Goal: Task Accomplishment & Management: Complete application form

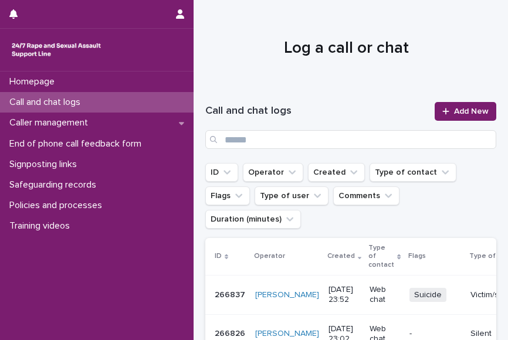
drag, startPoint x: 0, startPoint y: 0, endPoint x: 258, endPoint y: 52, distance: 263.4
click at [258, 52] on h1 "Log a call or chat" at bounding box center [346, 49] width 282 height 22
click at [457, 100] on div "Call and chat logs Add New" at bounding box center [350, 125] width 291 height 75
click at [455, 106] on link "Add New" at bounding box center [466, 111] width 62 height 19
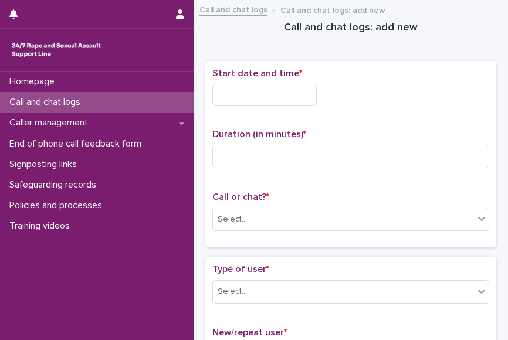
click at [259, 94] on input "text" at bounding box center [264, 95] width 104 height 22
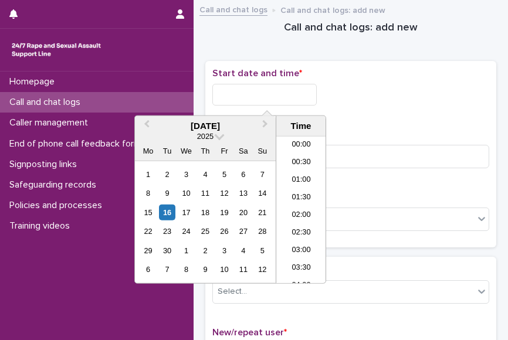
scroll to position [270, 0]
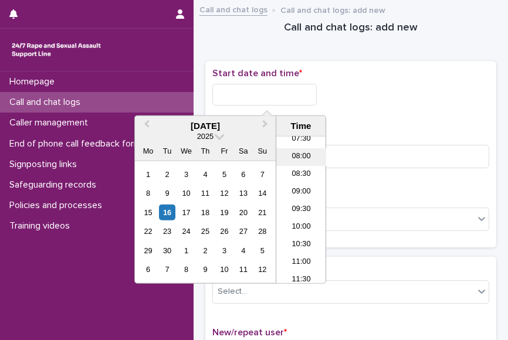
click at [292, 155] on li "08:00" at bounding box center [301, 157] width 50 height 18
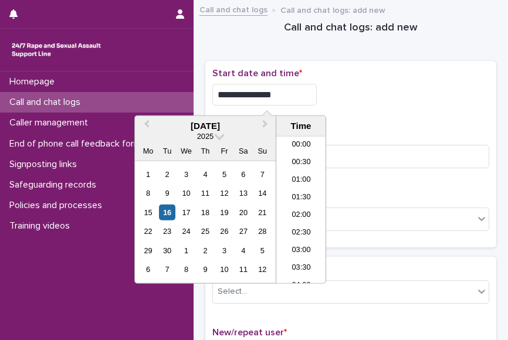
scroll to position [217, 0]
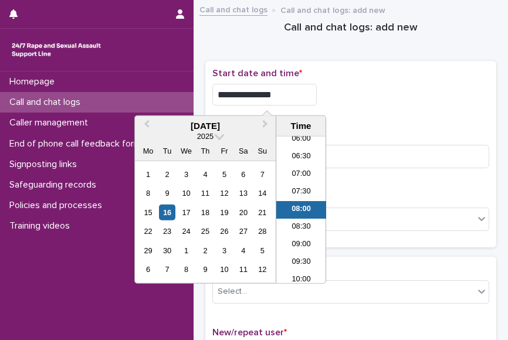
click at [280, 94] on input "**********" at bounding box center [264, 95] width 104 height 22
type input "**********"
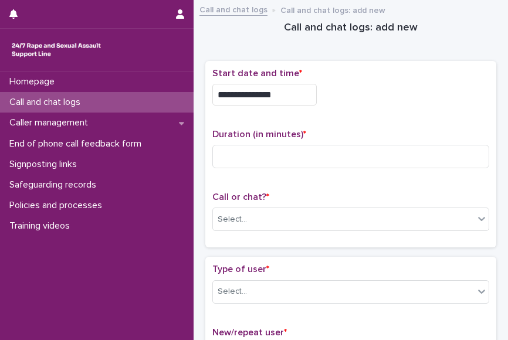
click at [401, 89] on div "**********" at bounding box center [350, 95] width 277 height 22
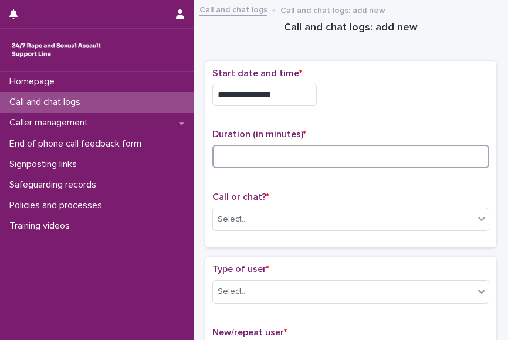
click at [247, 160] on input at bounding box center [350, 156] width 277 height 23
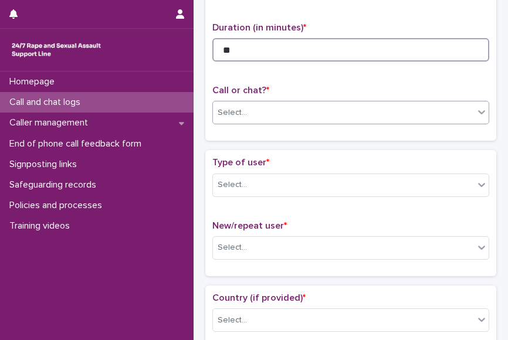
type input "**"
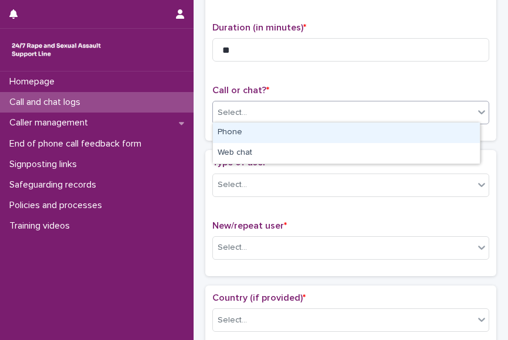
click at [229, 112] on div "Select..." at bounding box center [232, 113] width 29 height 12
click at [236, 131] on div "Phone" at bounding box center [346, 133] width 267 height 21
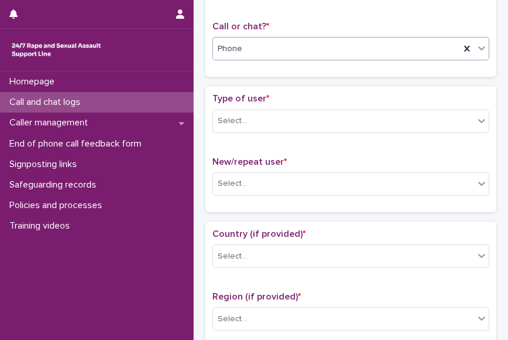
scroll to position [171, 0]
click at [241, 120] on div "Select..." at bounding box center [232, 120] width 29 height 12
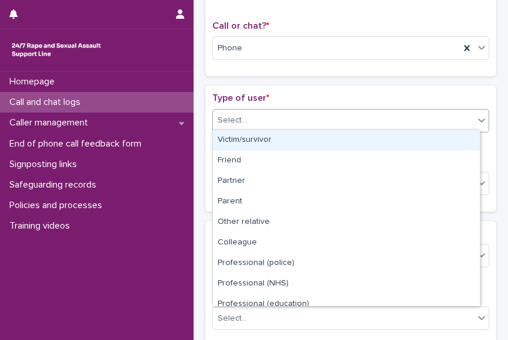
click at [259, 136] on div "Victim/survivor" at bounding box center [346, 140] width 267 height 21
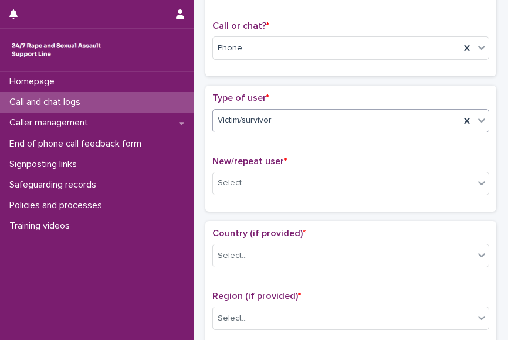
scroll to position [221, 0]
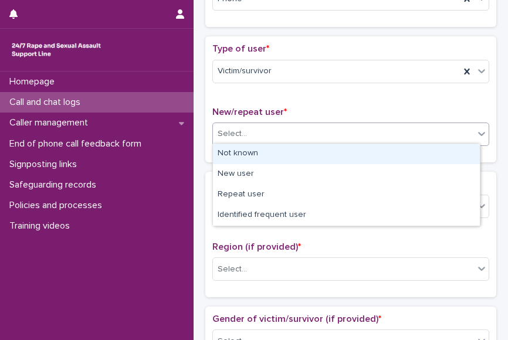
click at [242, 135] on div "Select..." at bounding box center [232, 134] width 29 height 12
click at [265, 155] on div "Not known" at bounding box center [346, 154] width 267 height 21
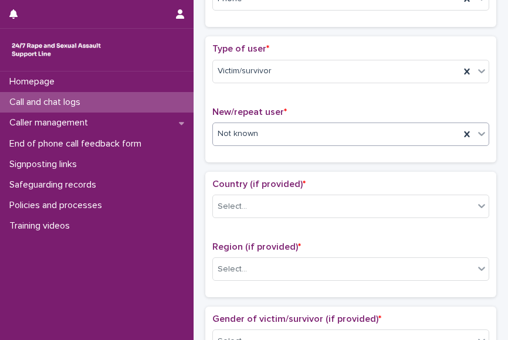
click at [249, 134] on span "Not known" at bounding box center [238, 134] width 40 height 12
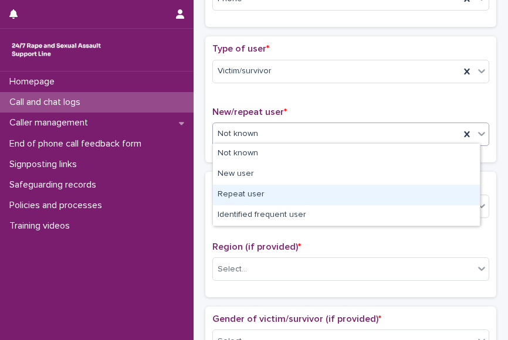
click at [260, 188] on div "Repeat user" at bounding box center [346, 195] width 267 height 21
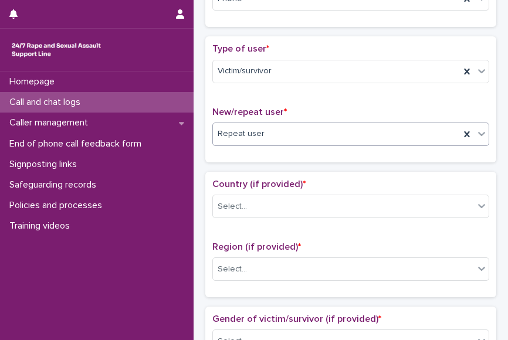
scroll to position [274, 0]
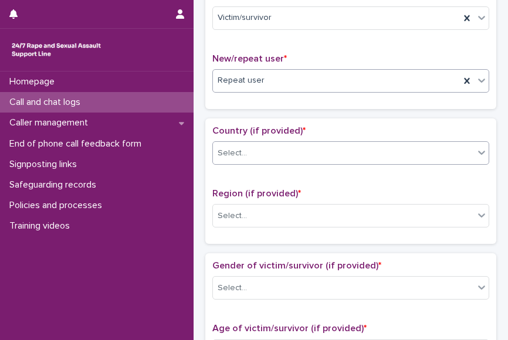
click at [259, 154] on div "Select..." at bounding box center [343, 153] width 261 height 19
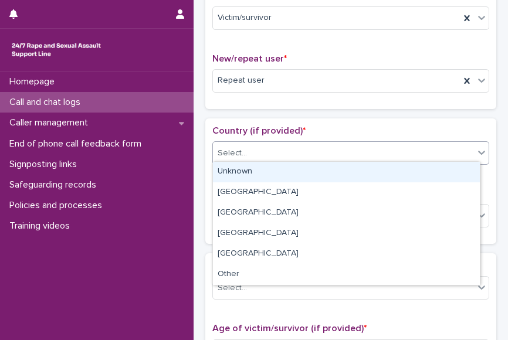
click at [263, 164] on div "Unknown" at bounding box center [346, 172] width 267 height 21
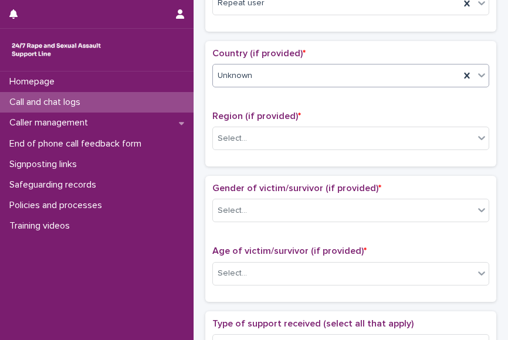
scroll to position [352, 0]
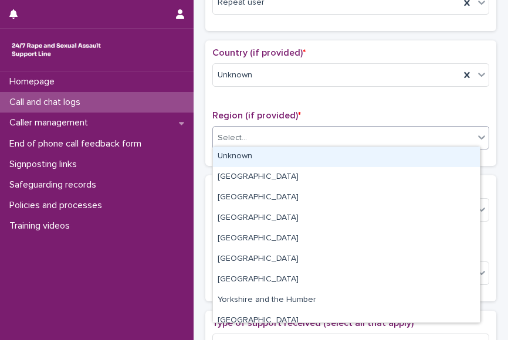
click at [224, 134] on div "Select..." at bounding box center [232, 138] width 29 height 12
click at [248, 153] on div "Unknown" at bounding box center [346, 157] width 267 height 21
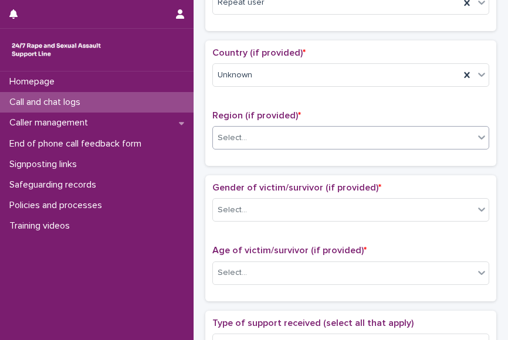
scroll to position [430, 0]
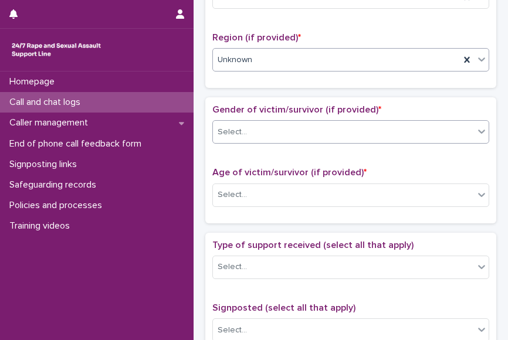
click at [261, 124] on div "Select..." at bounding box center [343, 132] width 261 height 19
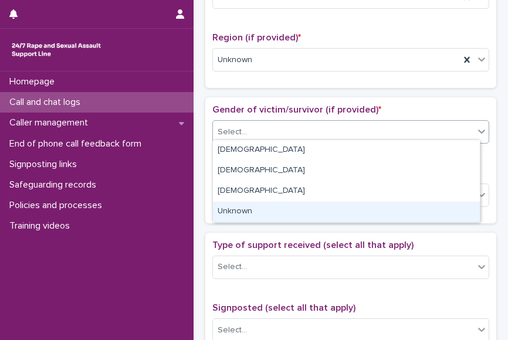
click at [244, 213] on div "Unknown" at bounding box center [346, 212] width 267 height 21
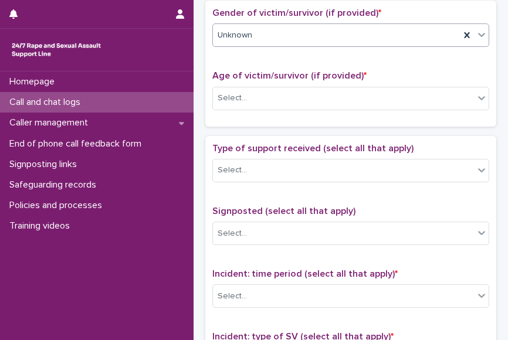
scroll to position [528, 0]
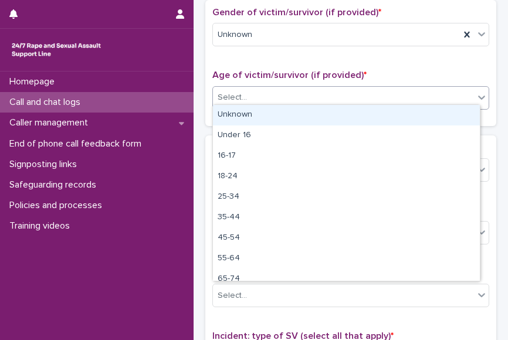
click at [241, 100] on div "Select..." at bounding box center [343, 97] width 261 height 19
click at [262, 116] on div "Unknown" at bounding box center [346, 115] width 267 height 21
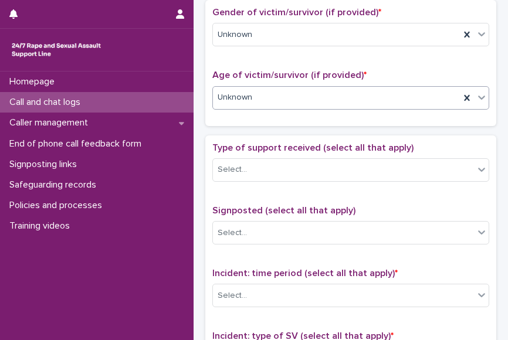
scroll to position [580, 0]
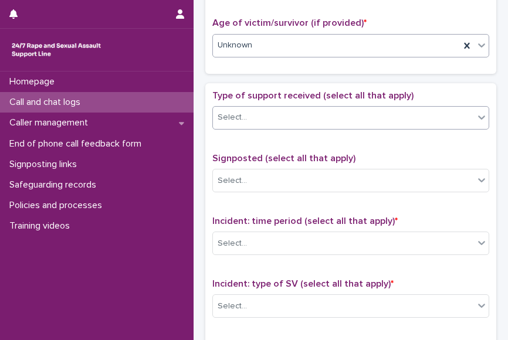
click at [263, 116] on div "Select..." at bounding box center [343, 117] width 261 height 19
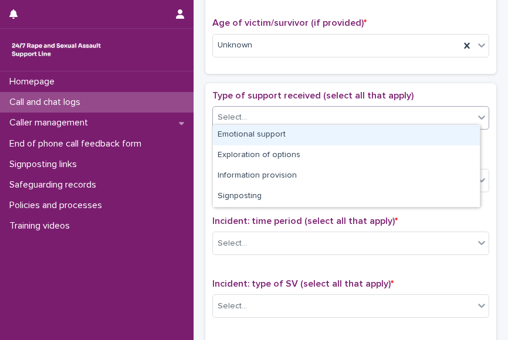
click at [278, 144] on div "Emotional support" at bounding box center [346, 135] width 267 height 21
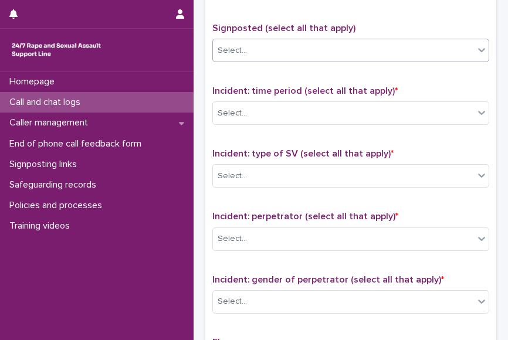
scroll to position [712, 0]
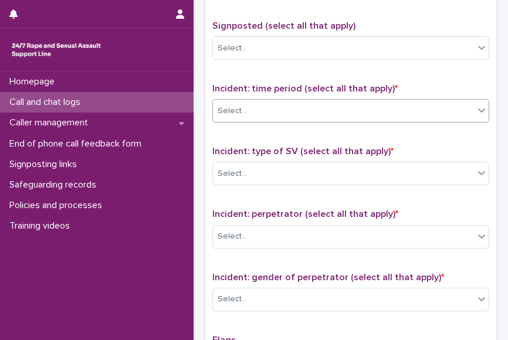
click at [248, 111] on div at bounding box center [248, 111] width 1 height 12
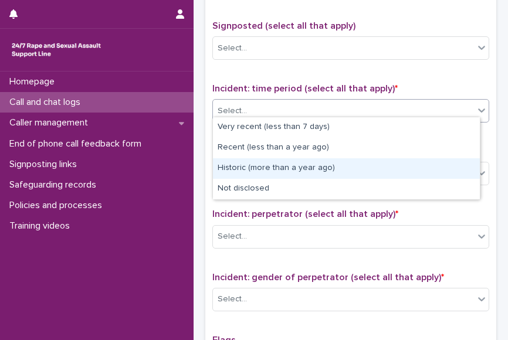
click at [245, 169] on div "Historic (more than a year ago)" at bounding box center [346, 168] width 267 height 21
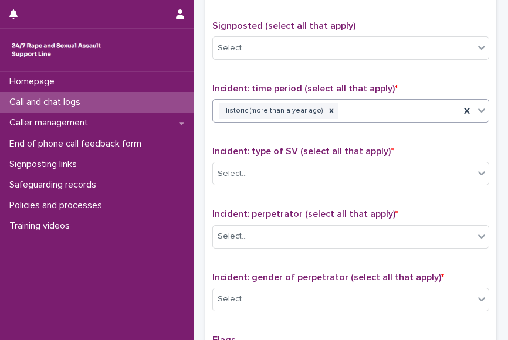
scroll to position [734, 0]
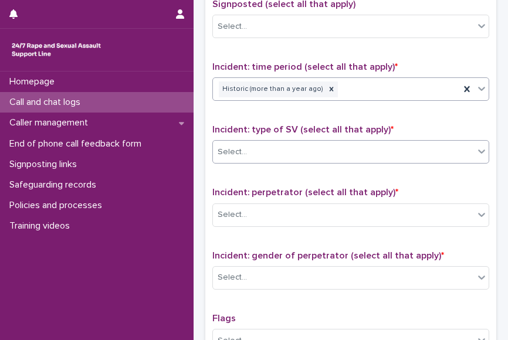
click at [236, 150] on div "Select..." at bounding box center [232, 152] width 29 height 12
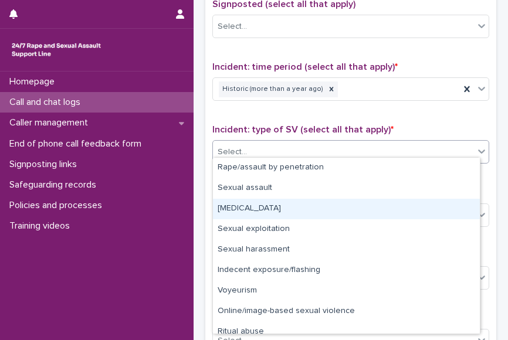
click at [258, 205] on div "[MEDICAL_DATA]" at bounding box center [346, 209] width 267 height 21
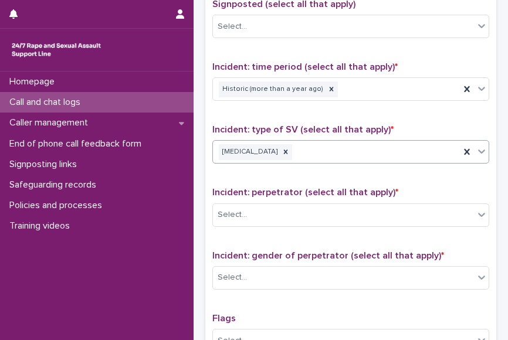
scroll to position [796, 0]
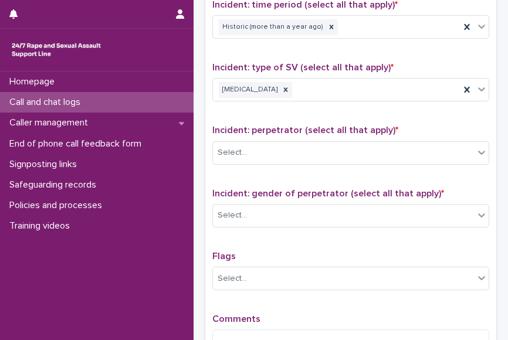
click at [245, 127] on span "Incident: perpetrator (select all that apply) *" at bounding box center [305, 130] width 186 height 9
click at [250, 147] on div "Select..." at bounding box center [343, 152] width 261 height 19
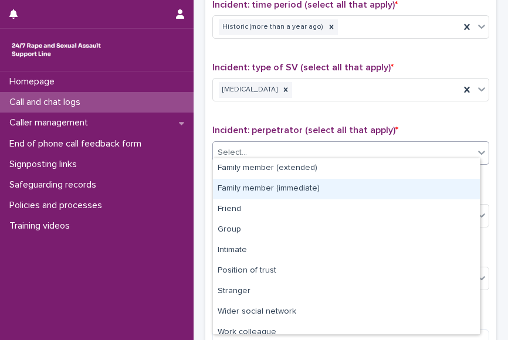
click at [269, 190] on div "Family member (immediate)" at bounding box center [346, 189] width 267 height 21
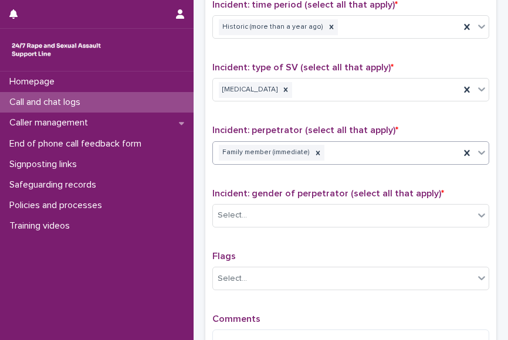
click at [361, 145] on div "Family member (immediate)" at bounding box center [336, 153] width 247 height 21
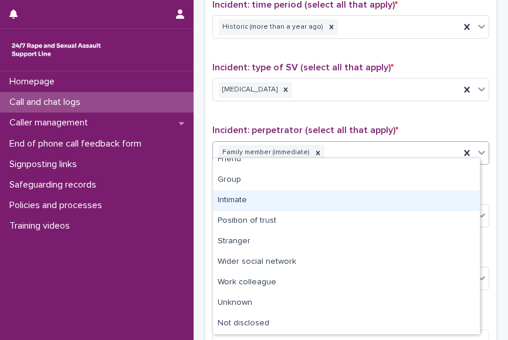
scroll to position [0, 0]
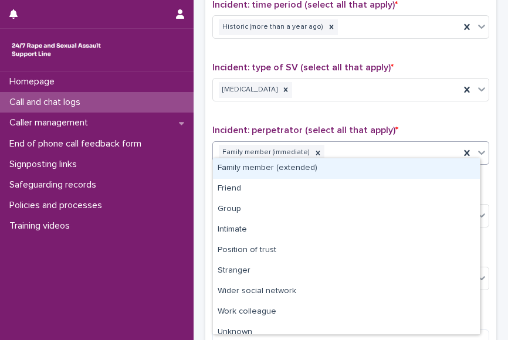
click at [279, 174] on div "Family member (extended)" at bounding box center [346, 168] width 267 height 21
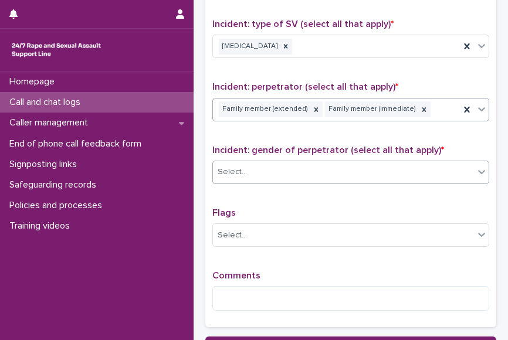
scroll to position [840, 0]
click at [276, 164] on div "Select..." at bounding box center [343, 171] width 261 height 19
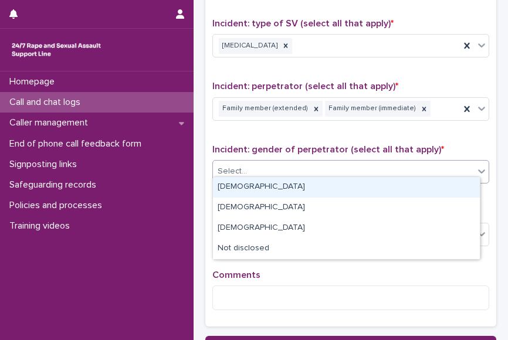
click at [268, 187] on div "[DEMOGRAPHIC_DATA]" at bounding box center [346, 187] width 267 height 21
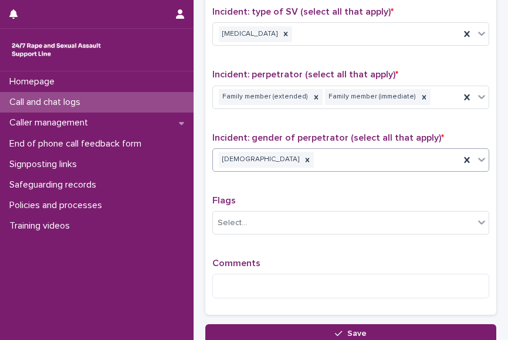
scroll to position [863, 0]
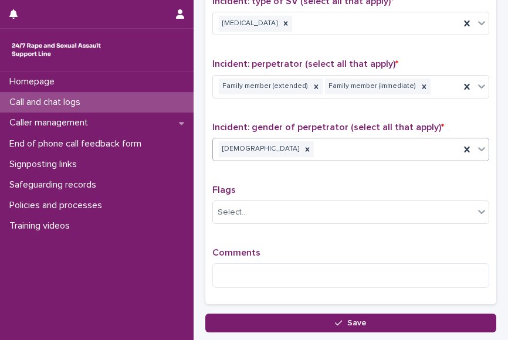
click at [262, 144] on div "[DEMOGRAPHIC_DATA]" at bounding box center [336, 149] width 247 height 21
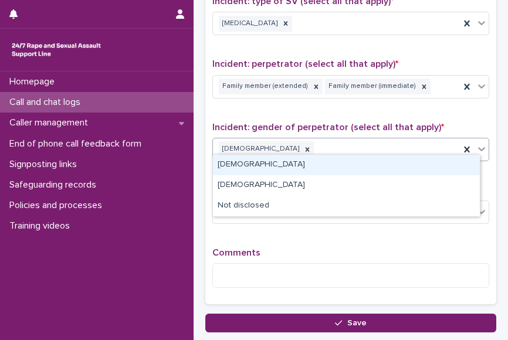
click at [263, 168] on div "[DEMOGRAPHIC_DATA]" at bounding box center [346, 165] width 267 height 21
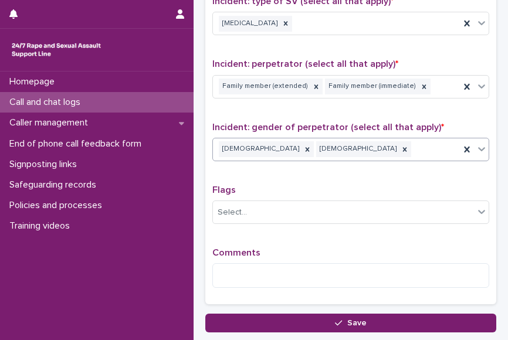
scroll to position [892, 0]
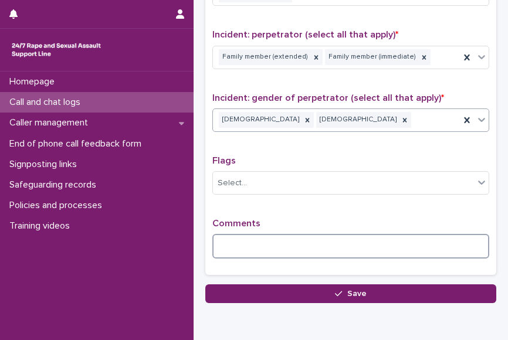
click at [239, 234] on textarea at bounding box center [350, 246] width 277 height 25
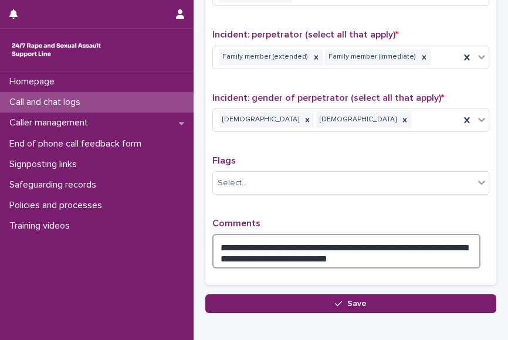
click at [238, 251] on textarea "**********" at bounding box center [346, 251] width 268 height 35
click at [353, 253] on textarea "**********" at bounding box center [346, 251] width 268 height 35
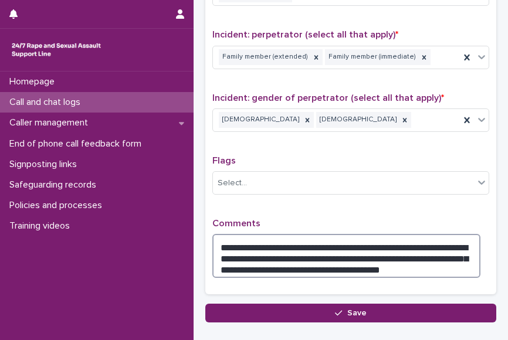
scroll to position [959, 0]
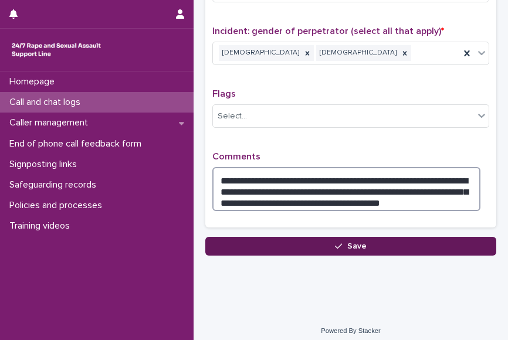
type textarea "**********"
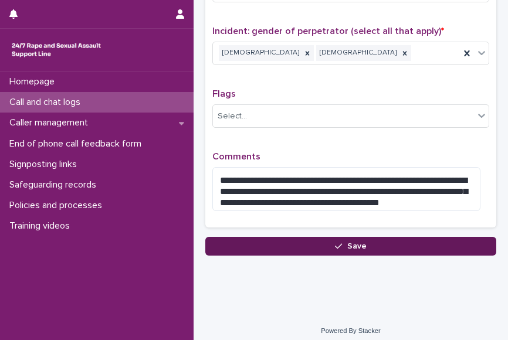
click at [324, 246] on button "Save" at bounding box center [350, 246] width 291 height 19
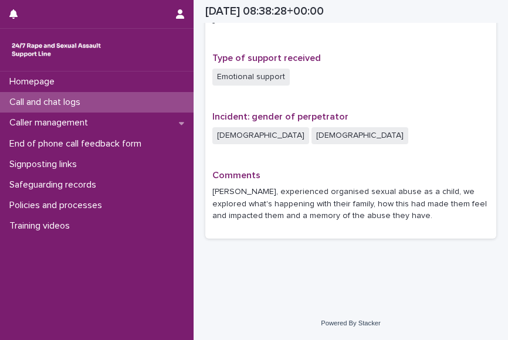
scroll to position [787, 0]
